Goal: Transaction & Acquisition: Purchase product/service

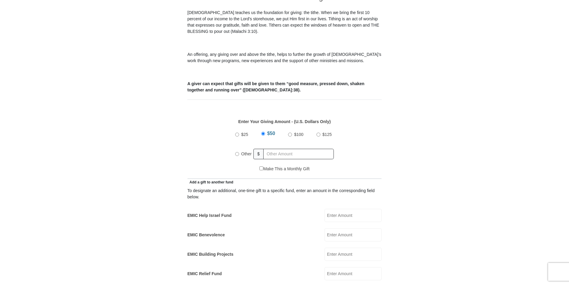
scroll to position [199, 0]
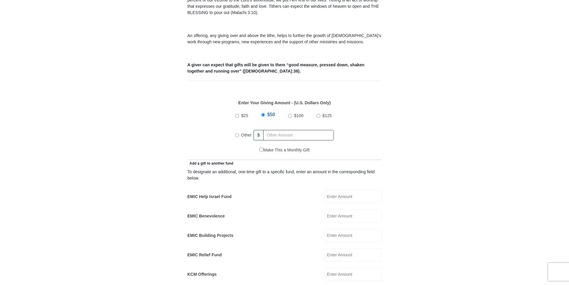
click at [289, 114] on input "$100" at bounding box center [290, 116] width 4 height 4
radio input "true"
click at [238, 133] on input "Other" at bounding box center [237, 135] width 4 height 4
radio input "true"
click at [277, 130] on input "text" at bounding box center [300, 135] width 68 height 10
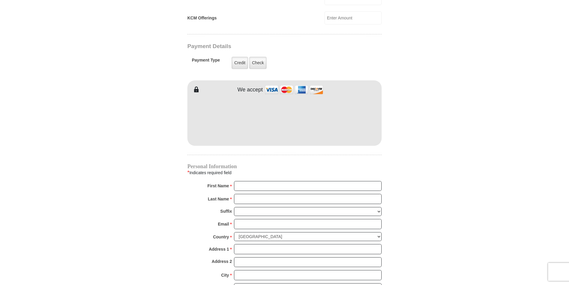
scroll to position [458, 0]
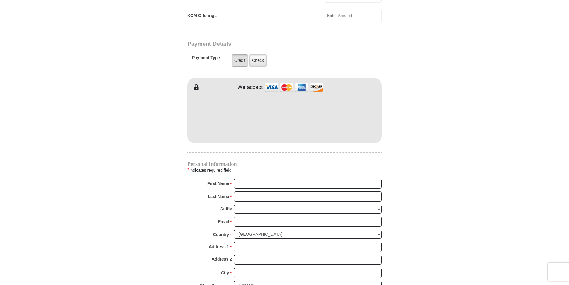
type input "140.00"
click at [238, 54] on label "Credit" at bounding box center [240, 60] width 16 height 12
click at [0, 0] on input "Credit" at bounding box center [0, 0] width 0 height 0
click at [186, 118] on form "[GEOGRAPHIC_DATA][DEMOGRAPHIC_DATA] Online Giving Because of gifts like yours, …" at bounding box center [284, 3] width 341 height 875
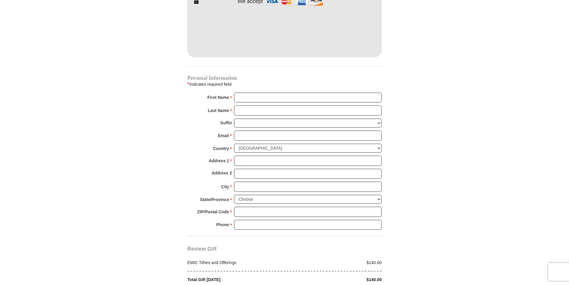
scroll to position [558, 0]
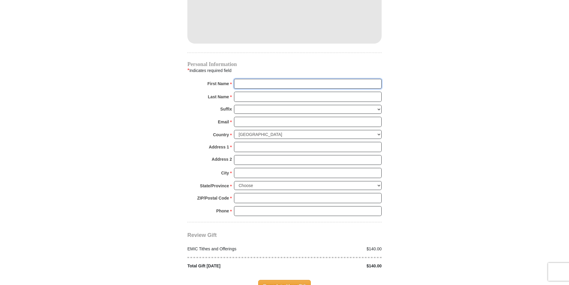
click at [260, 79] on input "First Name *" at bounding box center [308, 84] width 148 height 10
type input "[PERSON_NAME]"
type input "[EMAIL_ADDRESS][DOMAIN_NAME]"
click at [252, 142] on input "Address 1 *" at bounding box center [308, 147] width 148 height 10
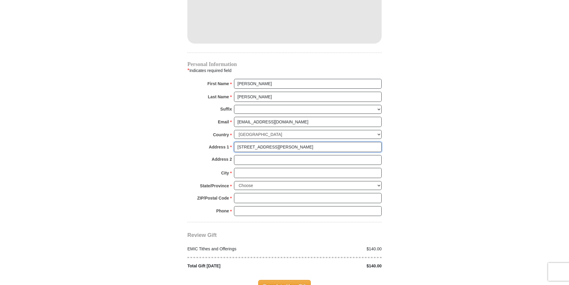
type input "[STREET_ADDRESS][PERSON_NAME]"
type input "Arcadia"
select select "FL"
type input "34266"
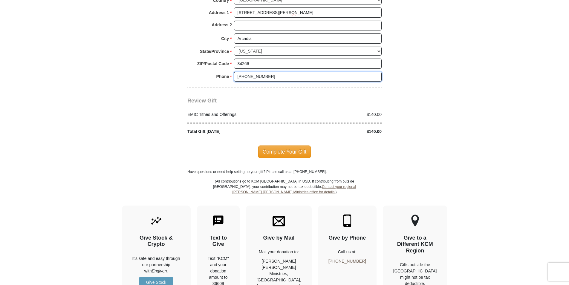
scroll to position [698, 0]
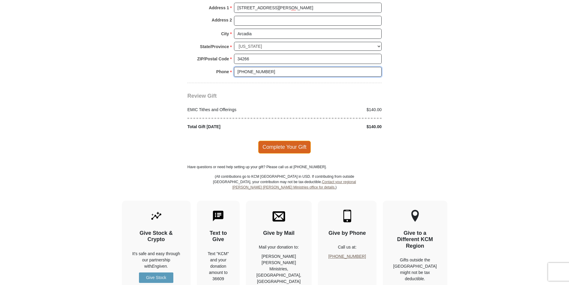
type input "[PHONE_NUMBER]"
click at [283, 141] on span "Complete Your Gift" at bounding box center [284, 147] width 53 height 13
